Goal: Transaction & Acquisition: Purchase product/service

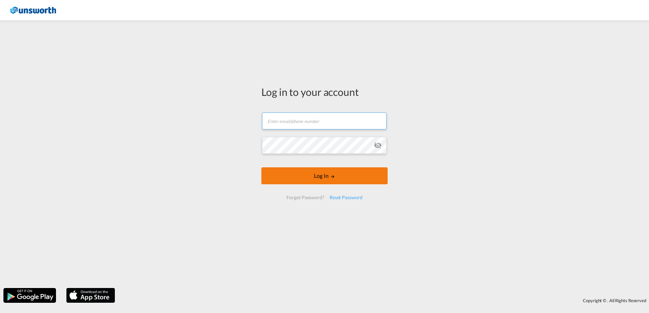
type input "[PERSON_NAME][EMAIL_ADDRESS][PERSON_NAME][DOMAIN_NAME]"
click at [326, 175] on button "Log In" at bounding box center [324, 176] width 126 height 17
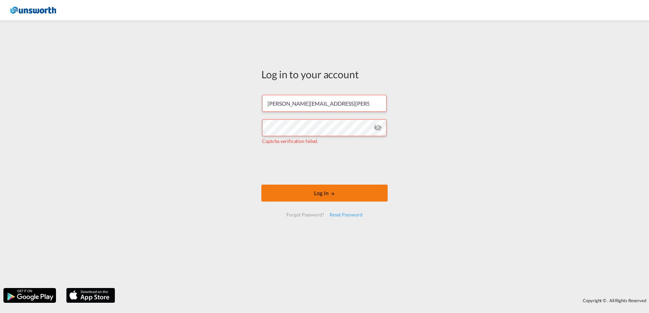
click at [301, 192] on button "Log In" at bounding box center [324, 193] width 126 height 17
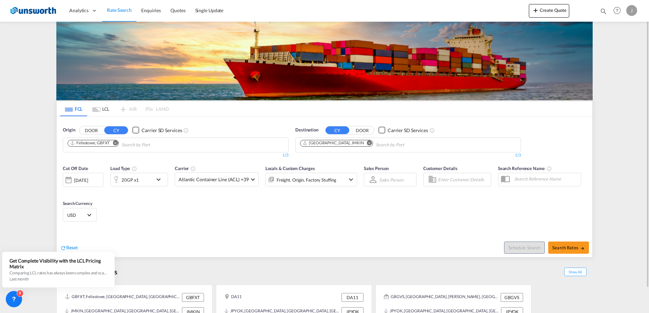
click at [117, 145] on md-icon "Remove" at bounding box center [115, 142] width 5 height 5
click at [367, 142] on md-icon "Remove" at bounding box center [369, 142] width 5 height 5
click at [90, 130] on button "DOOR" at bounding box center [91, 131] width 24 height 8
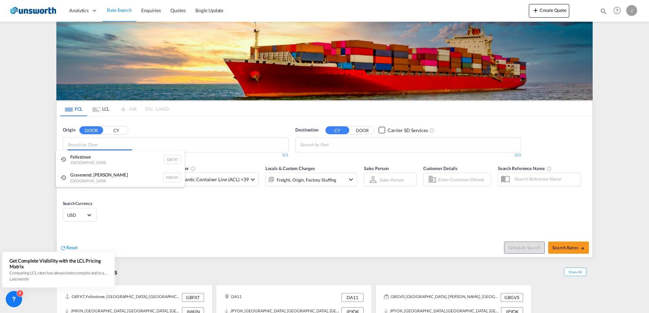
click at [88, 150] on body "Analytics Reports Dashboard Rate Search Enquiries Quotes" at bounding box center [324, 156] width 649 height 313
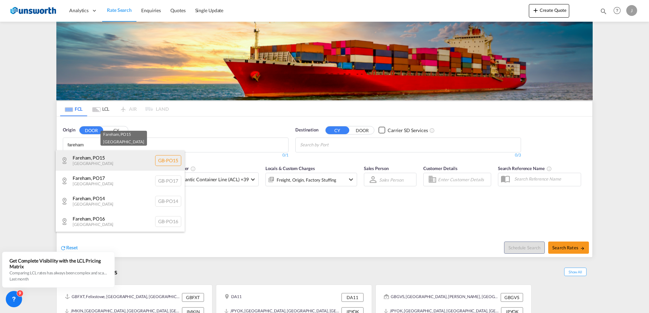
type input "fareham"
click at [102, 161] on div "Fareham , PO15 [GEOGRAPHIC_DATA] [GEOGRAPHIC_DATA]-PO15" at bounding box center [120, 161] width 129 height 20
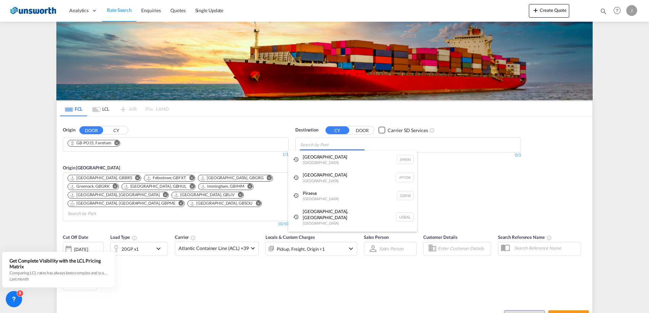
click at [316, 143] on body "Analytics Reports Dashboard Rate Search Enquiries Quotes" at bounding box center [324, 156] width 649 height 313
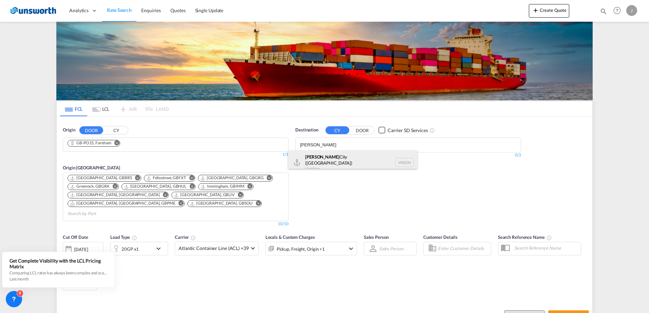
type input "[PERSON_NAME]"
click at [315, 157] on div "[GEOGRAPHIC_DATA] ([GEOGRAPHIC_DATA]) [GEOGRAPHIC_DATA] VNSGN" at bounding box center [352, 163] width 129 height 24
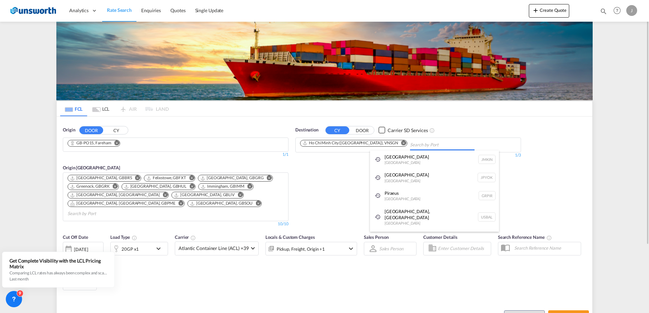
click at [414, 145] on body "Analytics Reports Dashboard Rate Search Enquiries Quotes" at bounding box center [324, 156] width 649 height 313
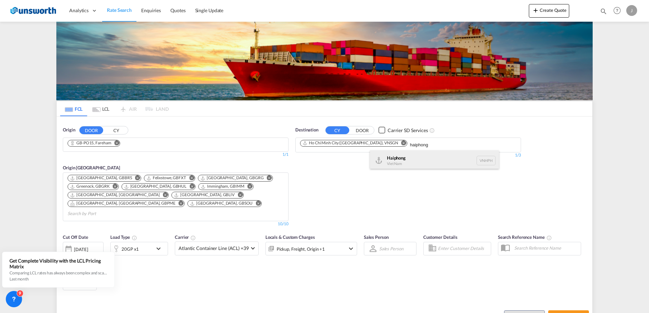
type input "haiphong"
click at [388, 160] on div "Haiphong Viet Nam VNHPH" at bounding box center [434, 161] width 129 height 20
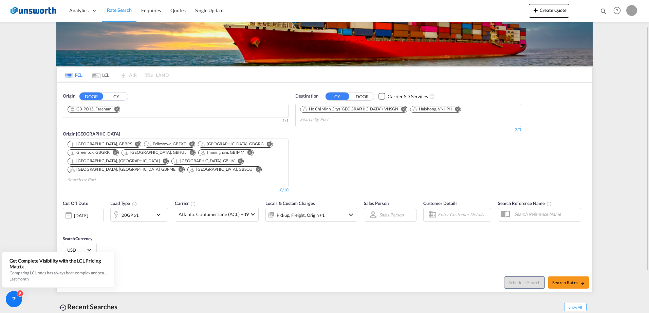
scroll to position [68, 0]
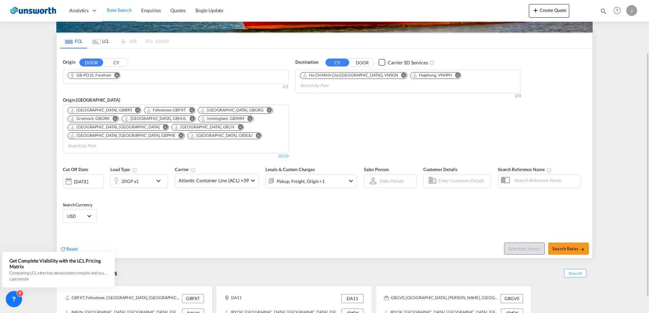
click at [158, 177] on md-icon "icon-chevron-down" at bounding box center [160, 181] width 12 height 8
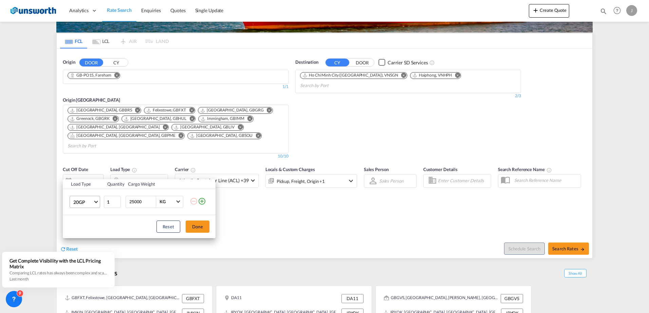
click at [95, 202] on span "Choose: \a20GP" at bounding box center [96, 201] width 4 height 4
click at [80, 237] on div "40HC" at bounding box center [79, 234] width 13 height 7
click at [201, 227] on button "Done" at bounding box center [198, 227] width 24 height 12
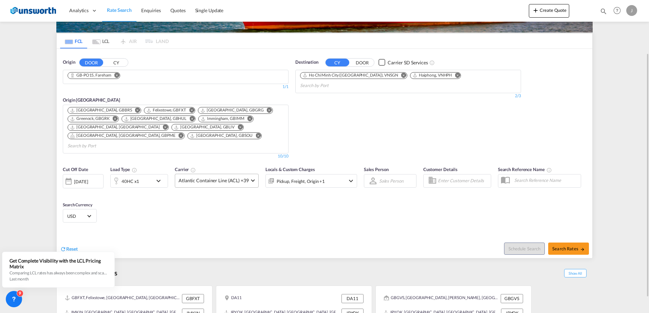
click at [240, 177] on span "Atlantic Container Line (ACL) +39" at bounding box center [213, 180] width 70 height 7
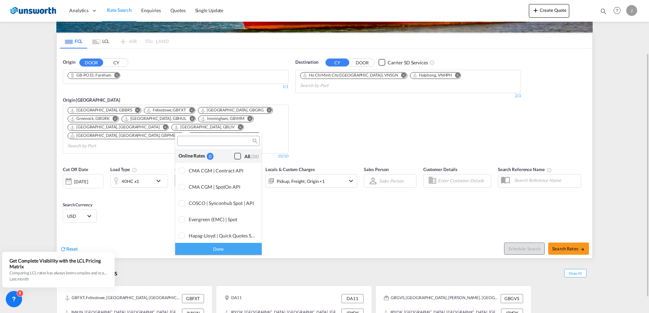
scroll to position [415, 0]
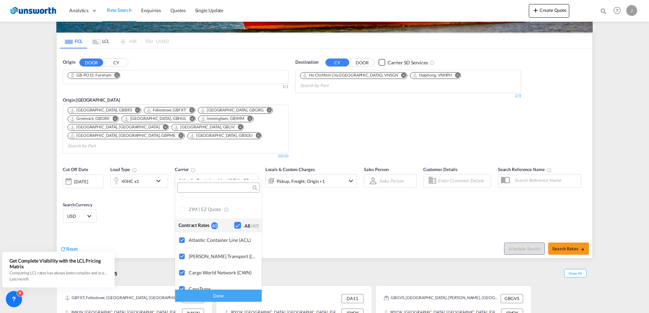
click at [214, 225] on div "40" at bounding box center [214, 226] width 7 height 7
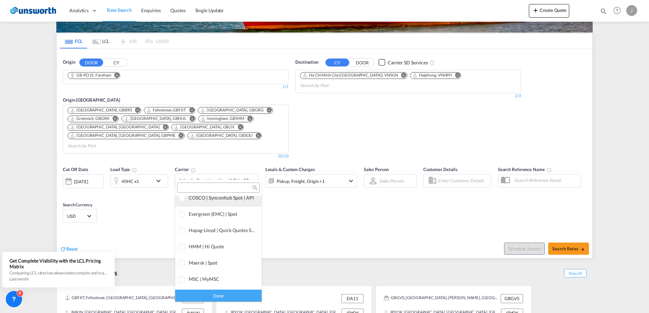
scroll to position [0, 0]
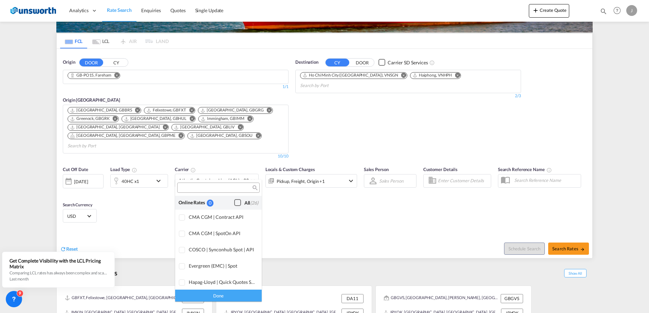
click at [234, 204] on div "Checkbox No Ink" at bounding box center [237, 202] width 7 height 7
click at [305, 204] on md-backdrop at bounding box center [324, 156] width 649 height 313
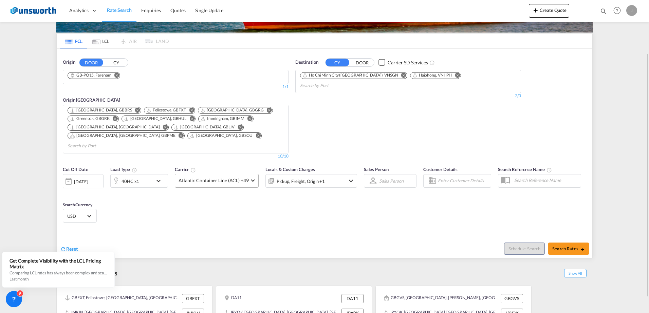
click at [244, 177] on span "Atlantic Container Line (ACL) +49" at bounding box center [213, 180] width 70 height 7
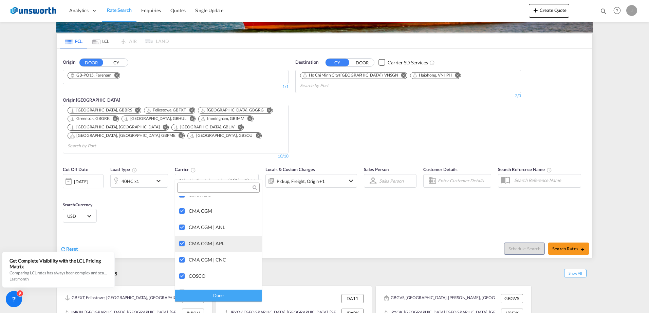
scroll to position [407, 0]
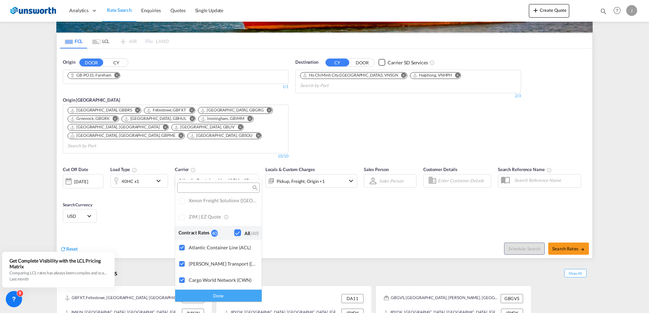
click at [244, 233] on div "All (40)" at bounding box center [251, 233] width 14 height 7
click at [234, 231] on div "Checkbox No Ink" at bounding box center [237, 233] width 7 height 7
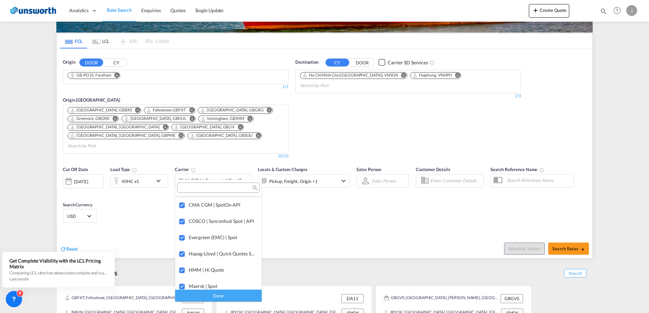
scroll to position [0, 0]
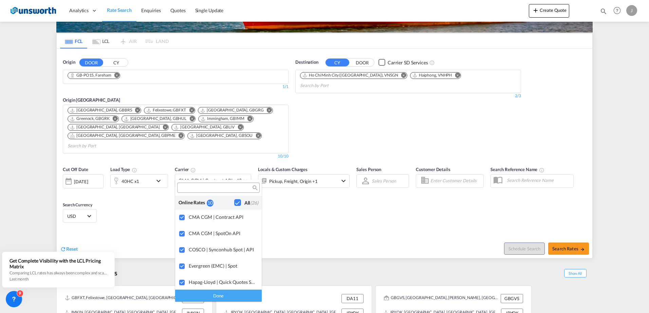
click at [300, 203] on md-backdrop at bounding box center [324, 156] width 649 height 313
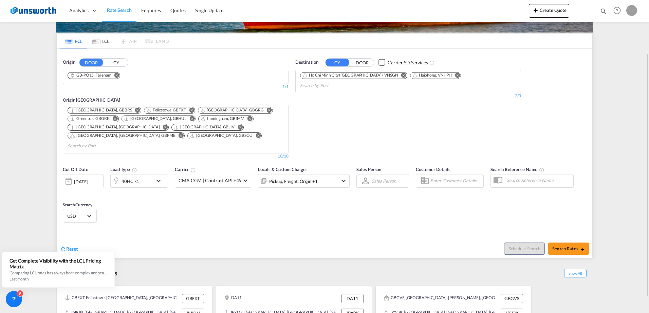
click at [328, 174] on div "Pickup, Freight, Origin +1" at bounding box center [294, 181] width 73 height 14
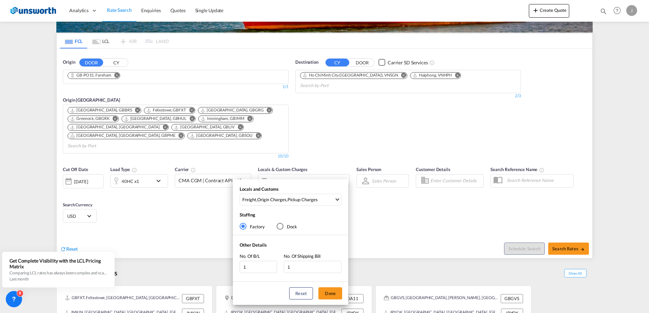
click at [370, 202] on div "Locals and Customs Freight , Origin Charges , Pickup Charges Clear All Select A…" at bounding box center [324, 156] width 649 height 313
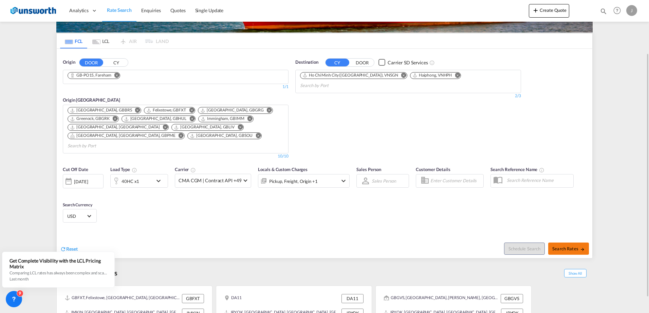
click at [567, 246] on span "Search Rates" at bounding box center [568, 248] width 33 height 5
type input "PO15 to VNSGN,VNHPH / [DATE]"
